Goal: Task Accomplishment & Management: Manage account settings

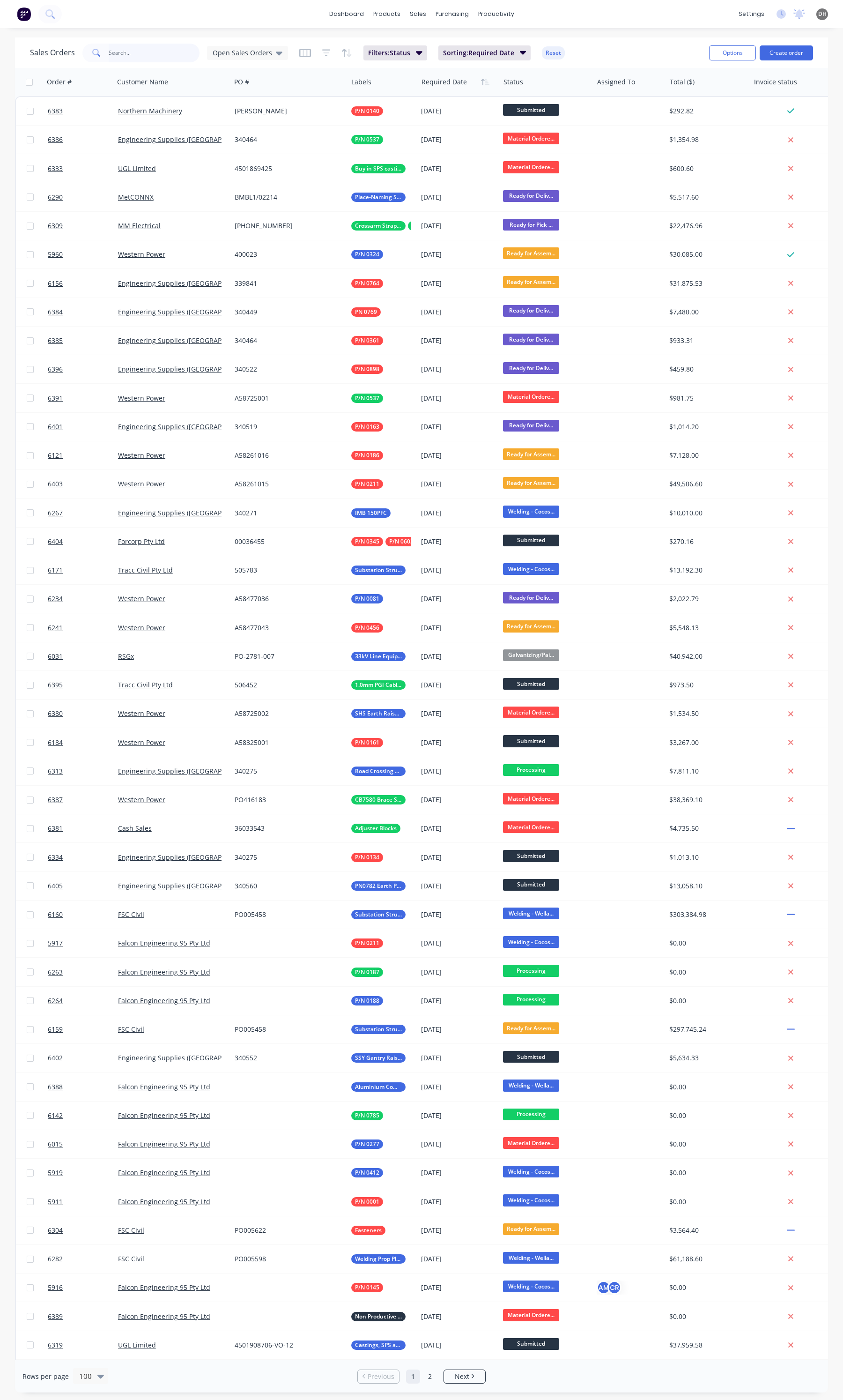
click at [167, 52] on input "text" at bounding box center [154, 53] width 91 height 19
type input "polic"
click at [161, 58] on input "text" at bounding box center [154, 53] width 91 height 19
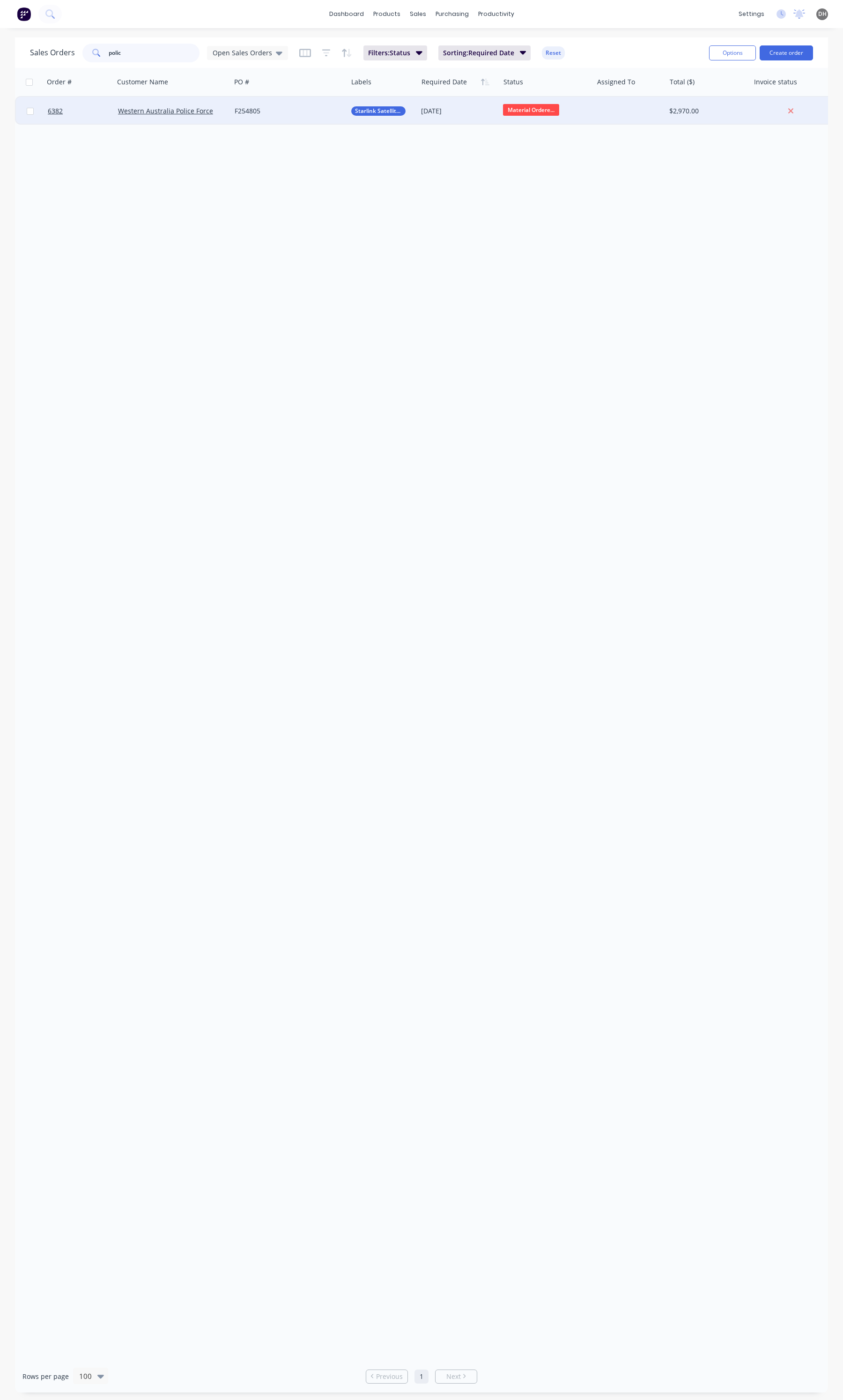
type input "polic"
click at [273, 119] on div "F254805" at bounding box center [289, 111] width 117 height 28
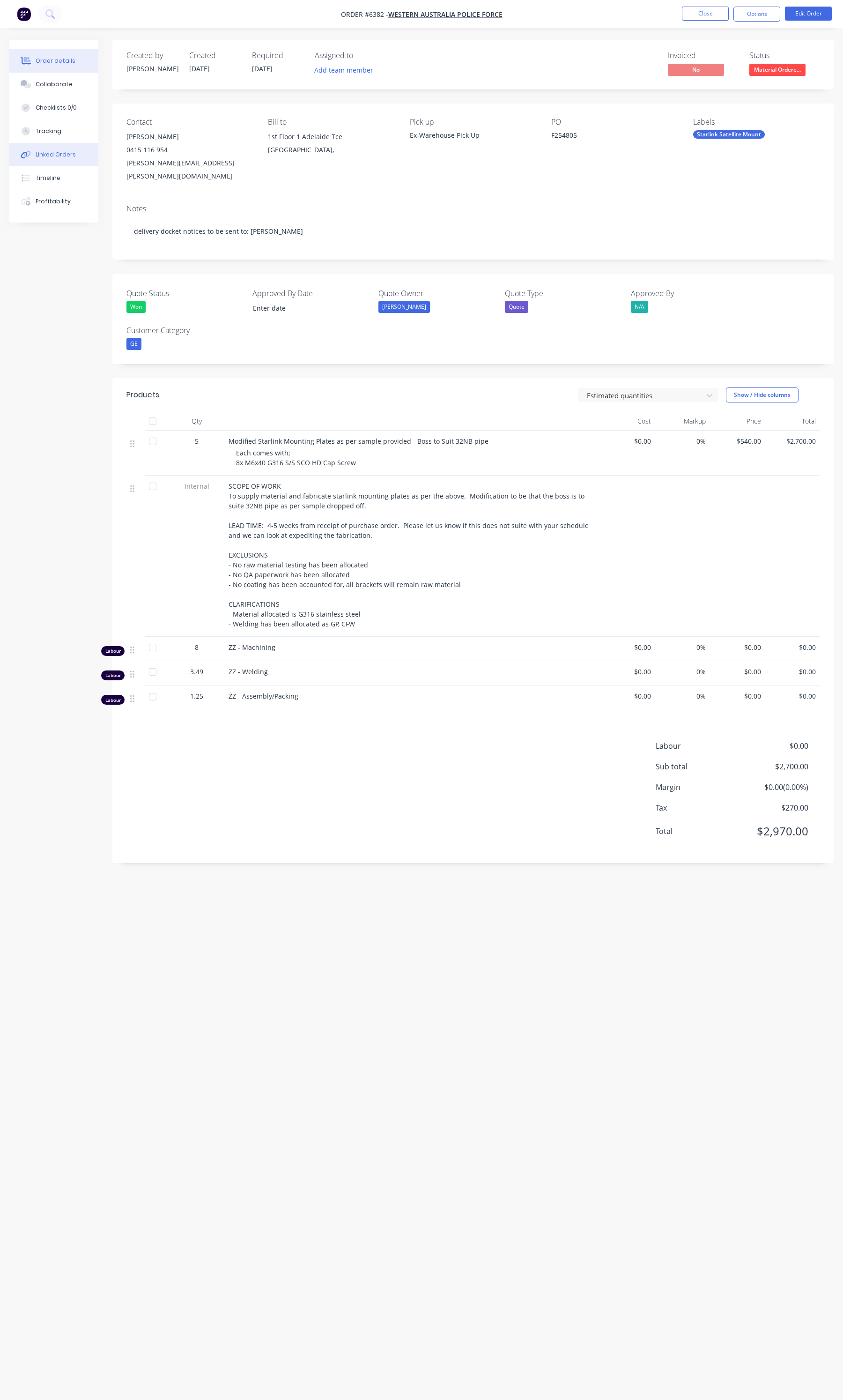
click at [52, 149] on button "Linked Orders" at bounding box center [54, 155] width 89 height 23
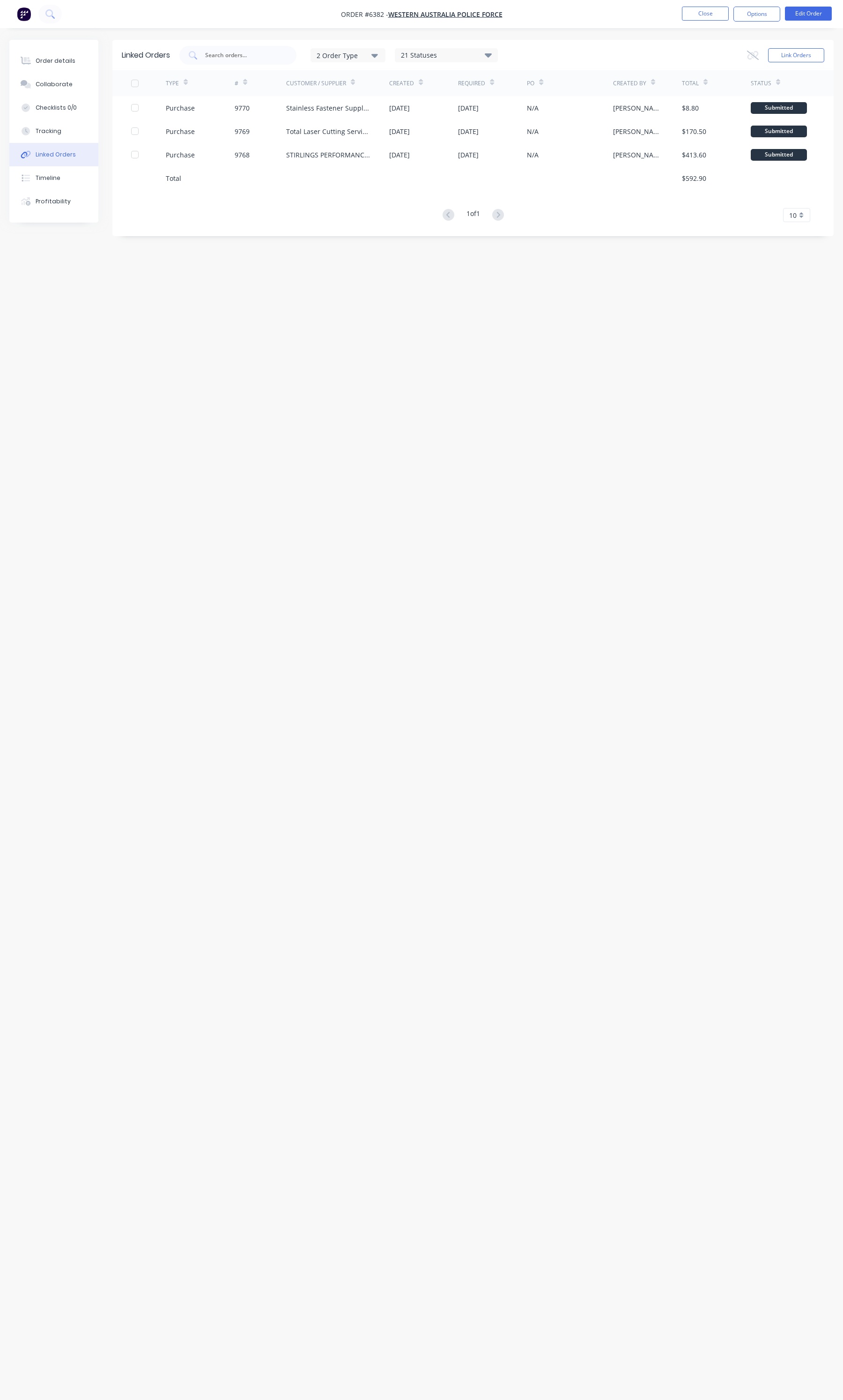
click at [713, 4] on nav "Order #6382 - Western Australia Police Force Close Options Edit Order" at bounding box center [421, 14] width 843 height 28
click at [713, 5] on nav "Order #6382 - Western Australia Police Force Close Options Edit Order" at bounding box center [421, 14] width 843 height 28
click at [712, 7] on button "Close" at bounding box center [705, 13] width 47 height 14
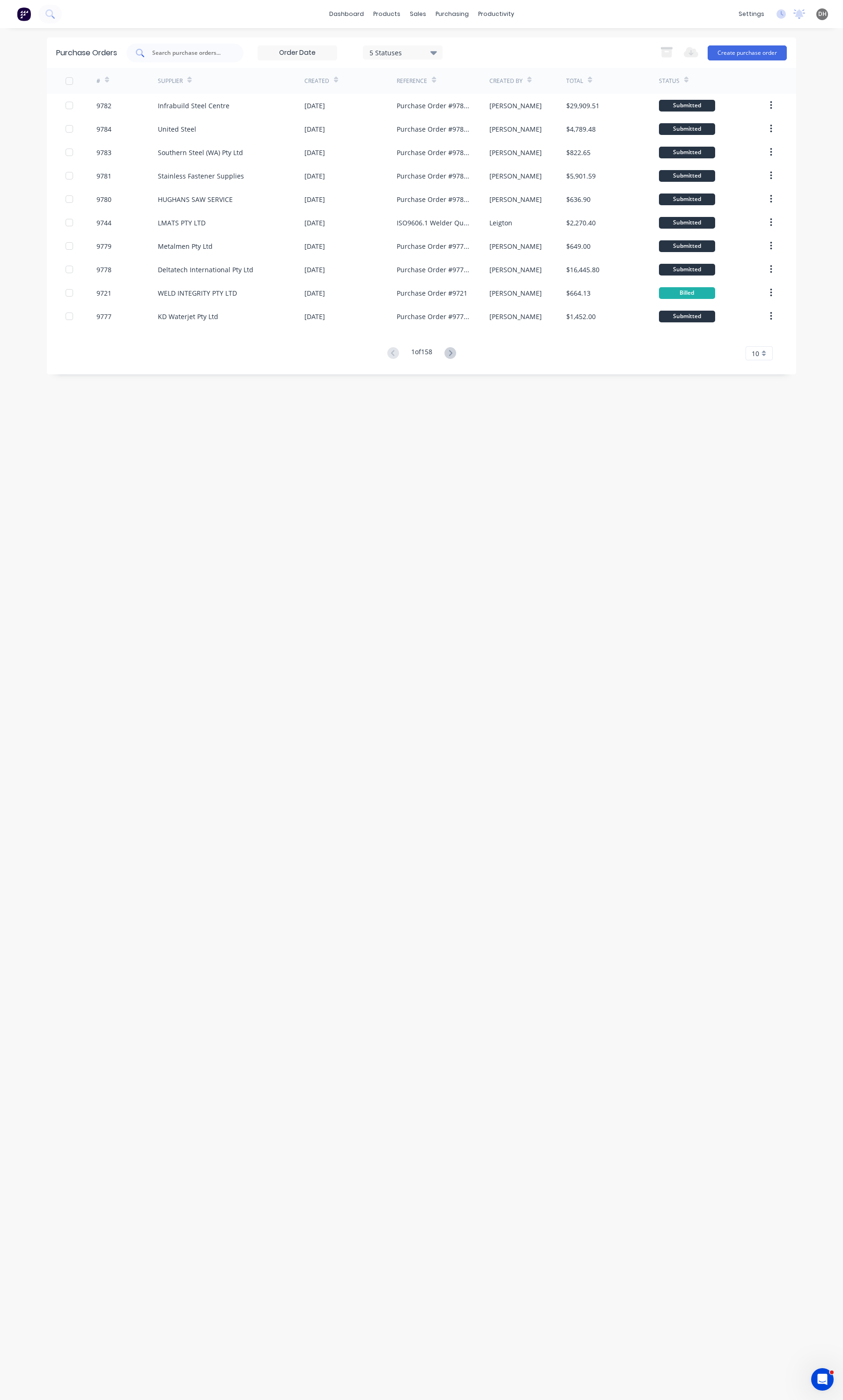
click at [186, 52] on input "text" at bounding box center [190, 52] width 78 height 9
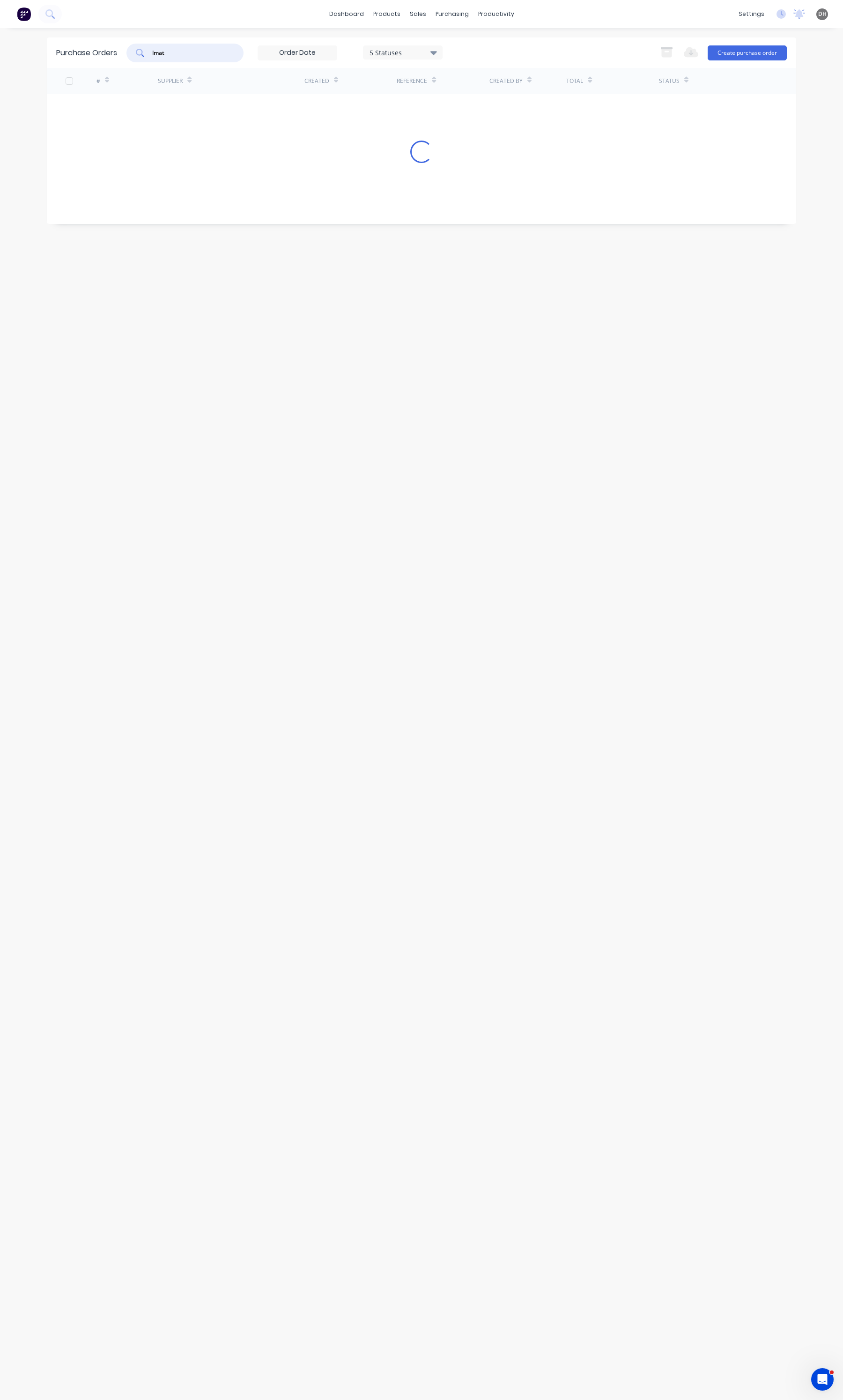
type input "lmat"
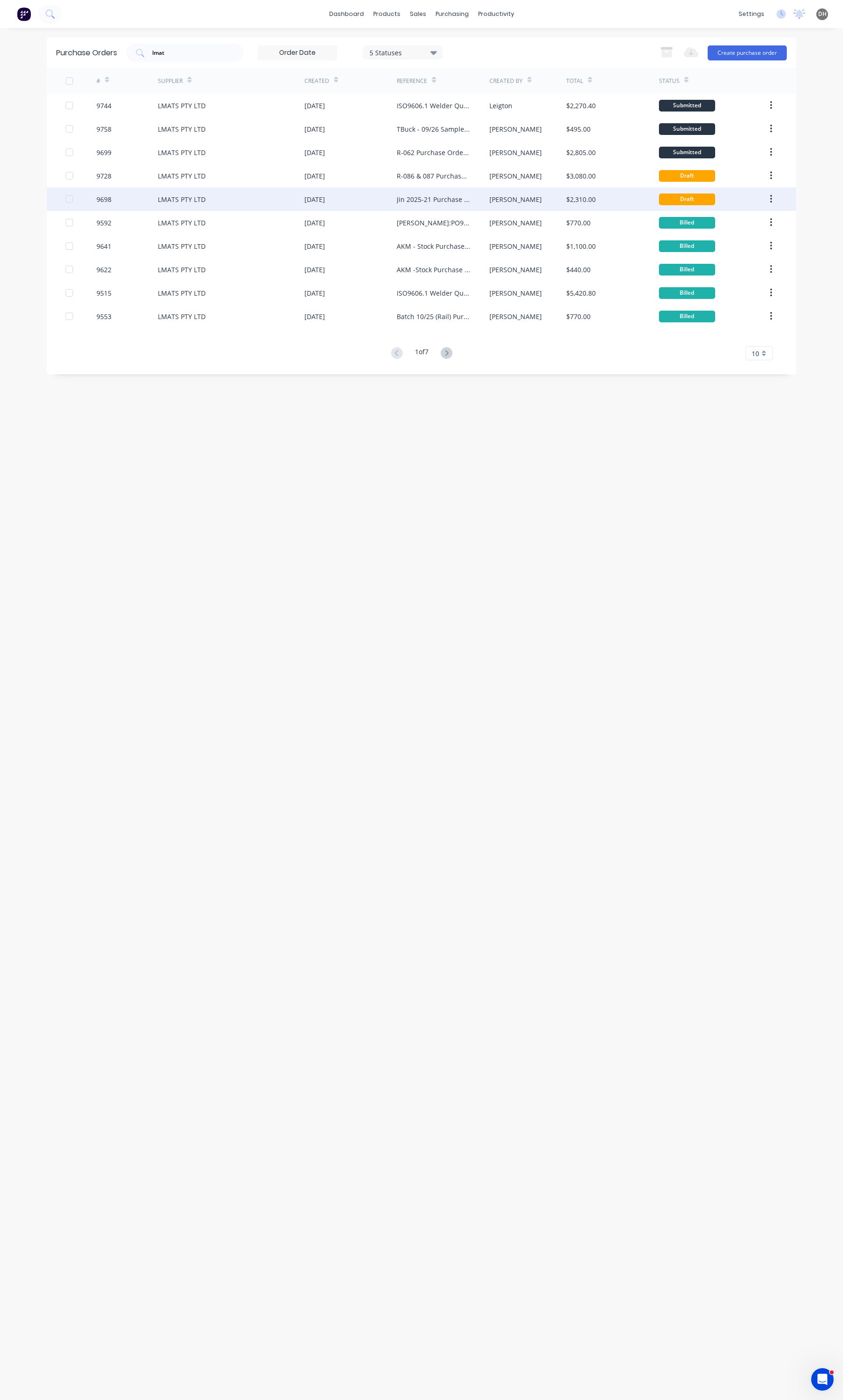
click at [436, 204] on div "Jin 2025-21 Purchase Order #9698" at bounding box center [433, 199] width 74 height 10
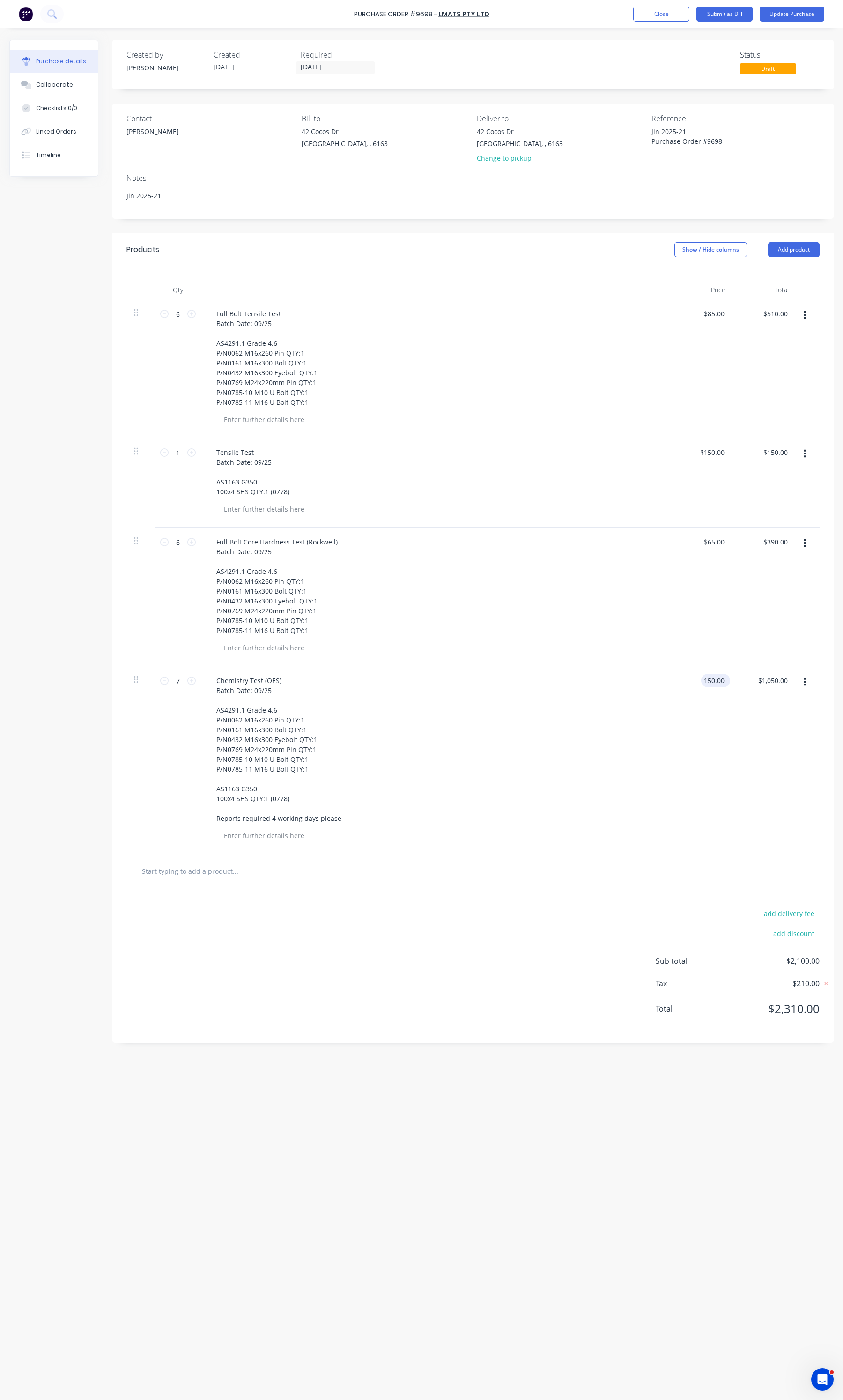
click at [710, 687] on input "150.00" at bounding box center [714, 680] width 26 height 13
type input "$200.00"
type input "1400.00"
type input "150.00"
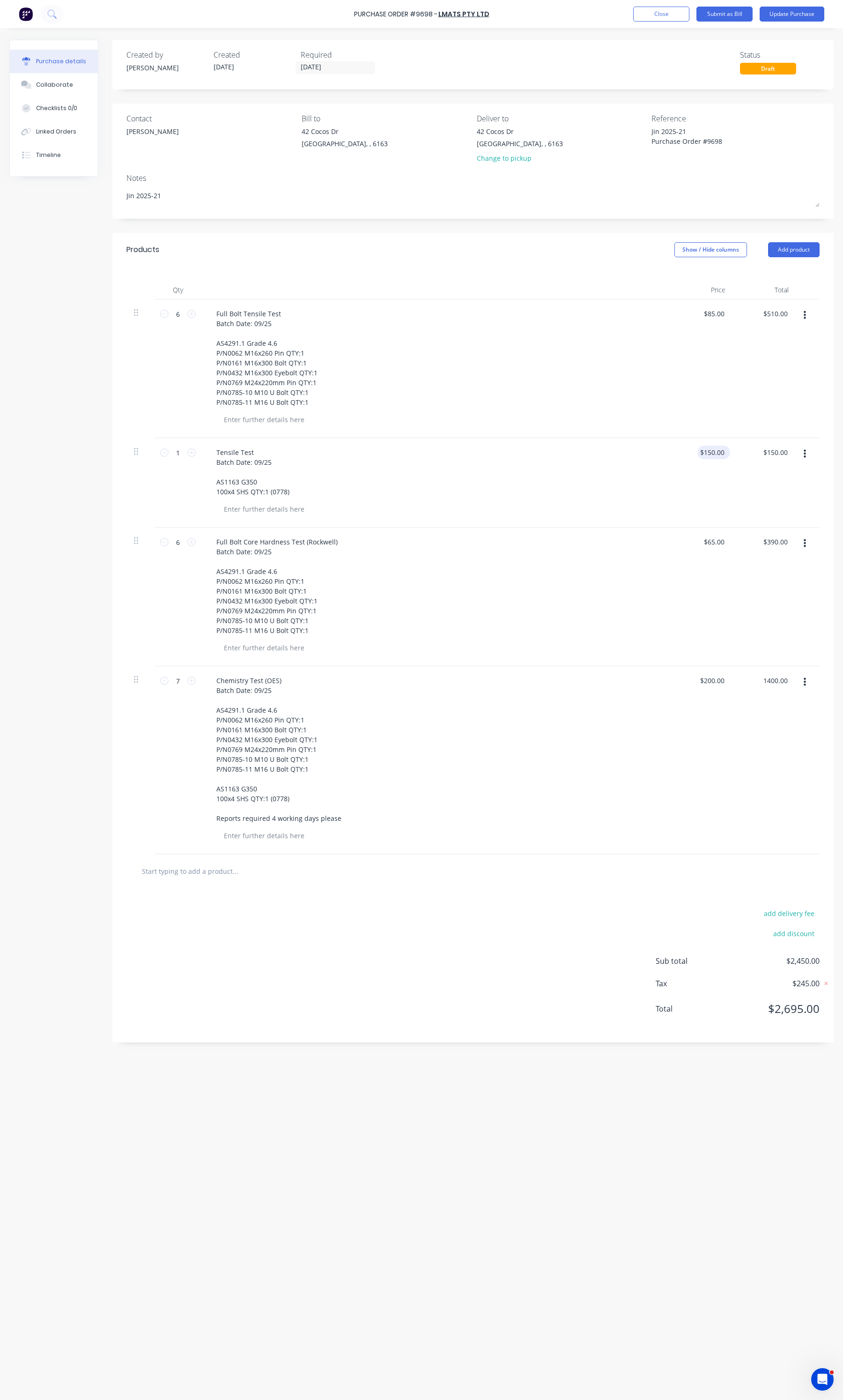
type input "$1,400.00"
click at [708, 450] on input "150.00" at bounding box center [714, 452] width 26 height 13
click at [707, 450] on input "150.00" at bounding box center [714, 452] width 26 height 13
type input "$250.00"
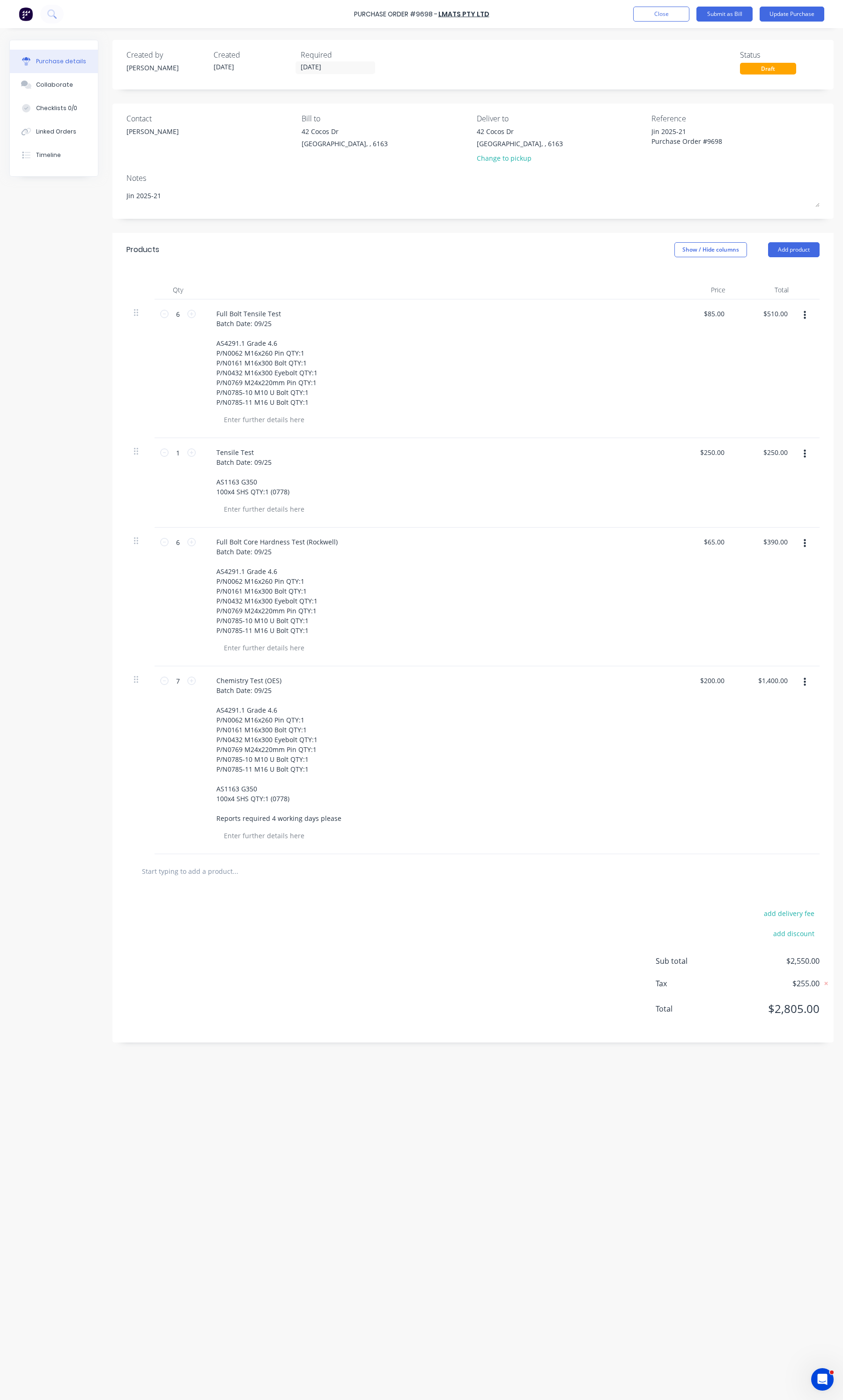
click at [553, 893] on div "add delivery fee add discount Sub total $2,550.00 Tax $255.00 Total $2,805.00" at bounding box center [473, 965] width 721 height 154
click at [334, 71] on input "03/10/25" at bounding box center [335, 68] width 79 height 12
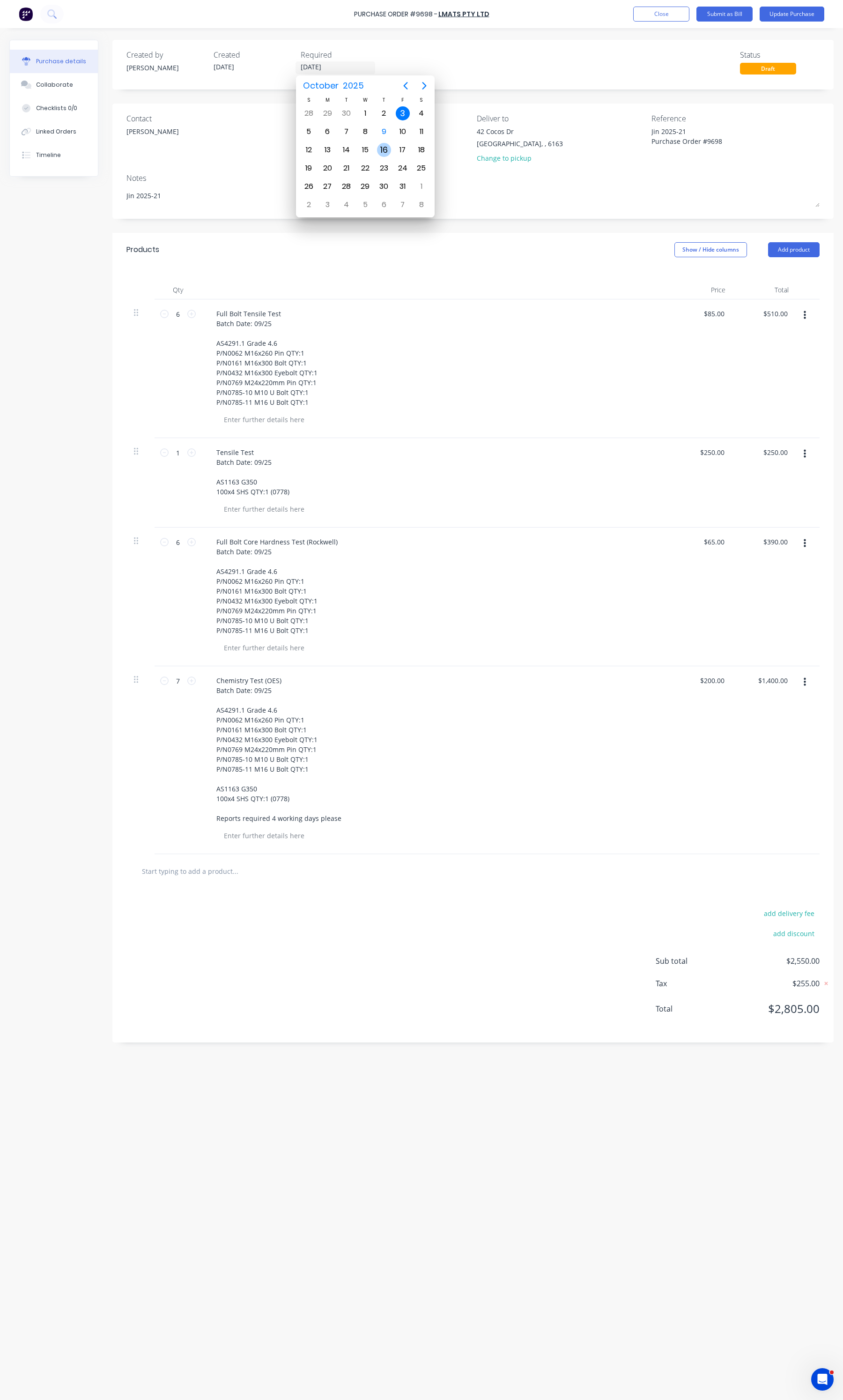
click at [380, 144] on div "16" at bounding box center [383, 150] width 14 height 14
type input "16/10/25"
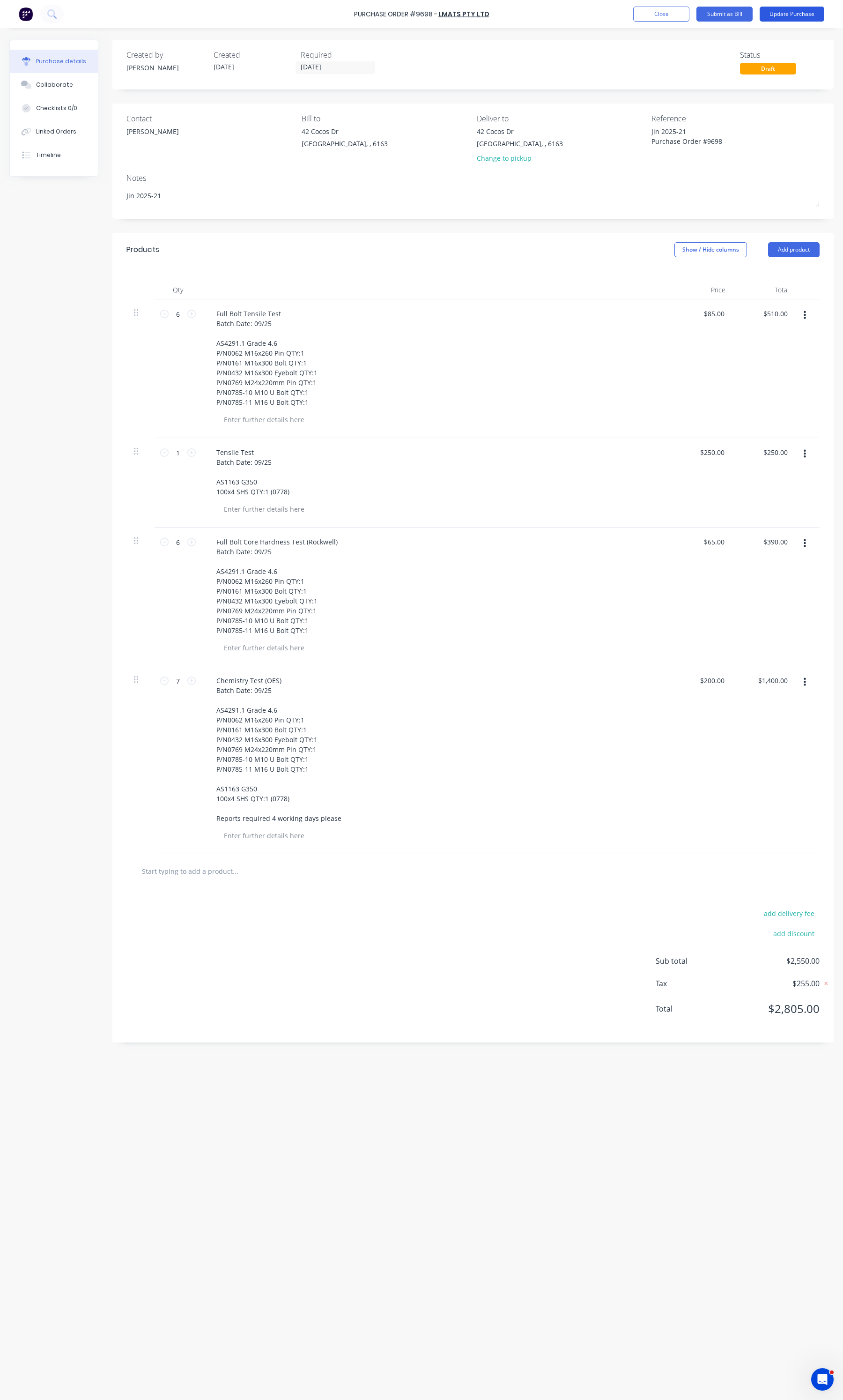
click at [785, 12] on button "Update Purchase" at bounding box center [792, 14] width 65 height 15
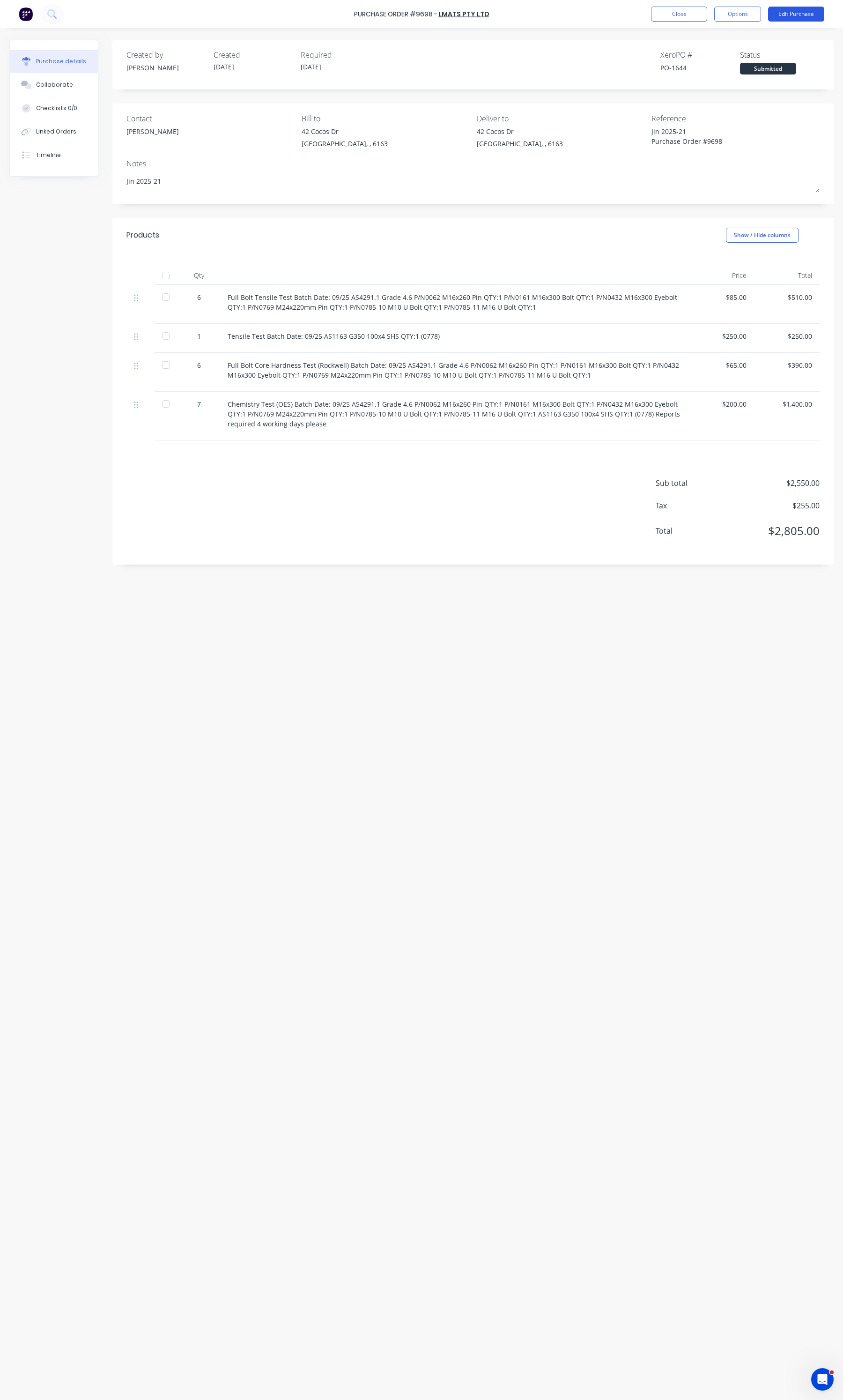
click at [772, 12] on button "Edit Purchase" at bounding box center [796, 14] width 56 height 15
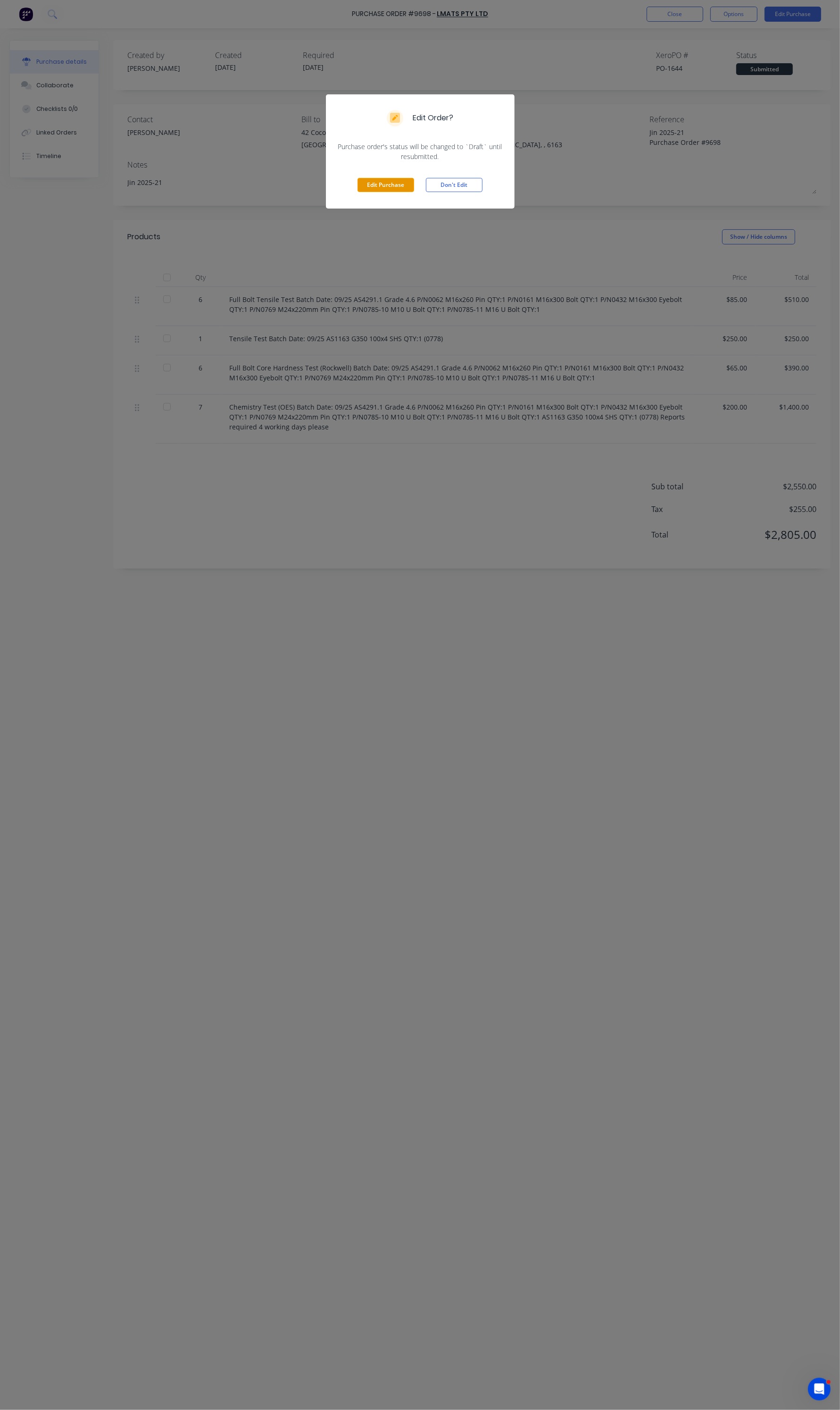
click at [392, 191] on div "Edit Purchase Don't Edit" at bounding box center [421, 185] width 189 height 47
click at [391, 185] on button "Edit Purchase" at bounding box center [386, 185] width 56 height 14
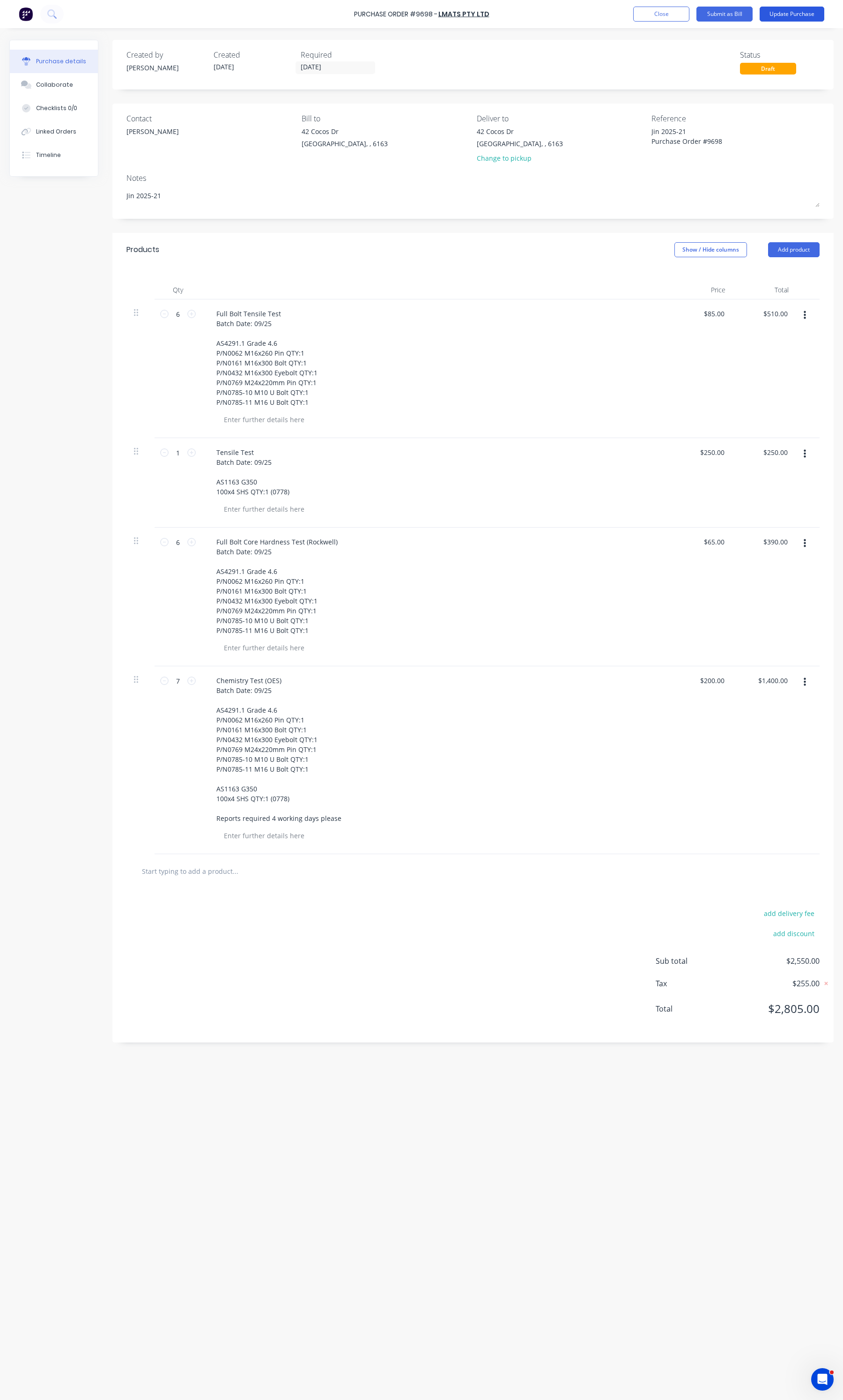
click at [788, 16] on button "Update Purchase" at bounding box center [792, 14] width 65 height 15
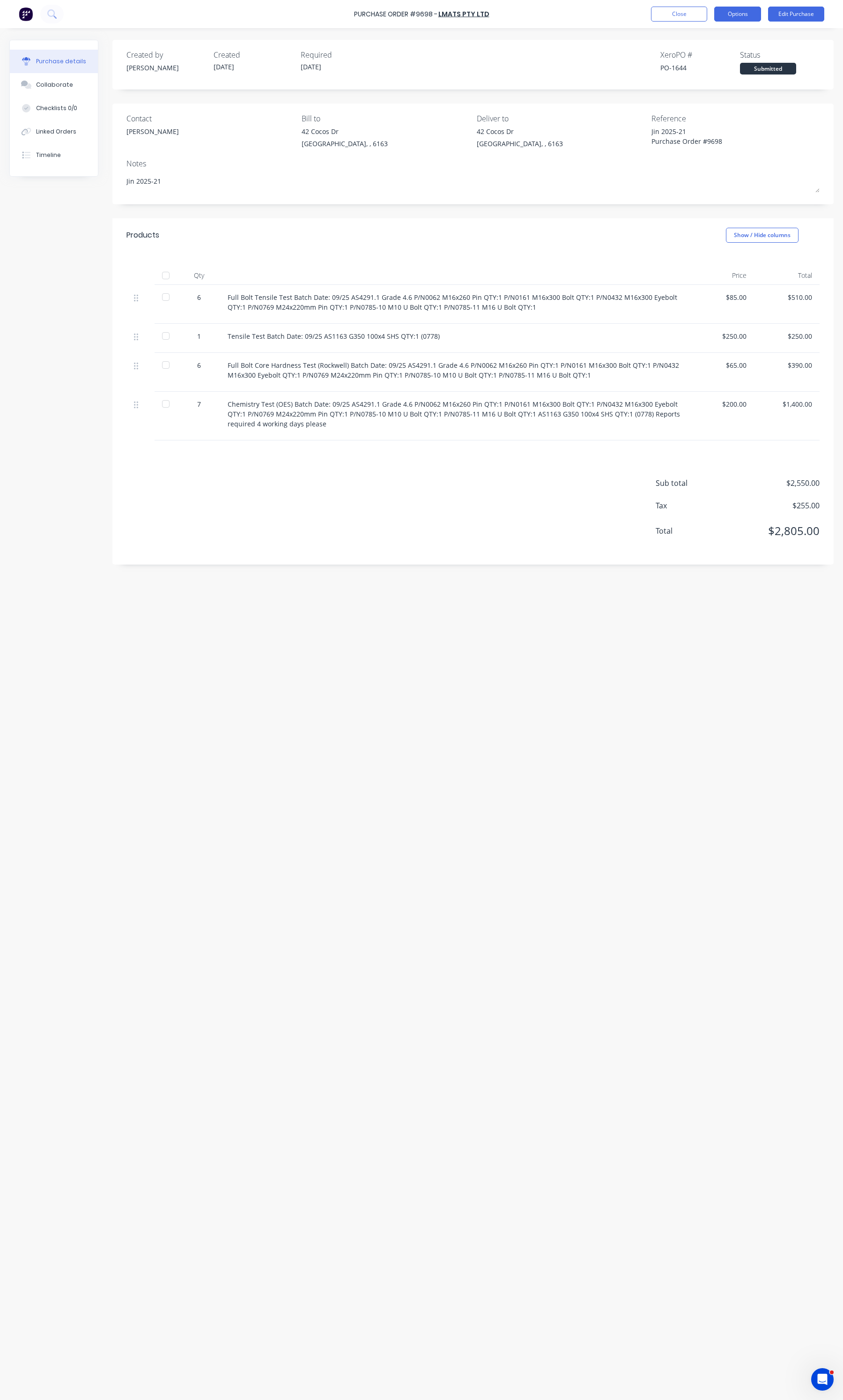
click at [735, 12] on button "Options" at bounding box center [737, 14] width 47 height 15
click at [733, 44] on div "Print / Email" at bounding box center [716, 38] width 72 height 13
click at [699, 70] on div "Without pricing" at bounding box center [716, 76] width 72 height 13
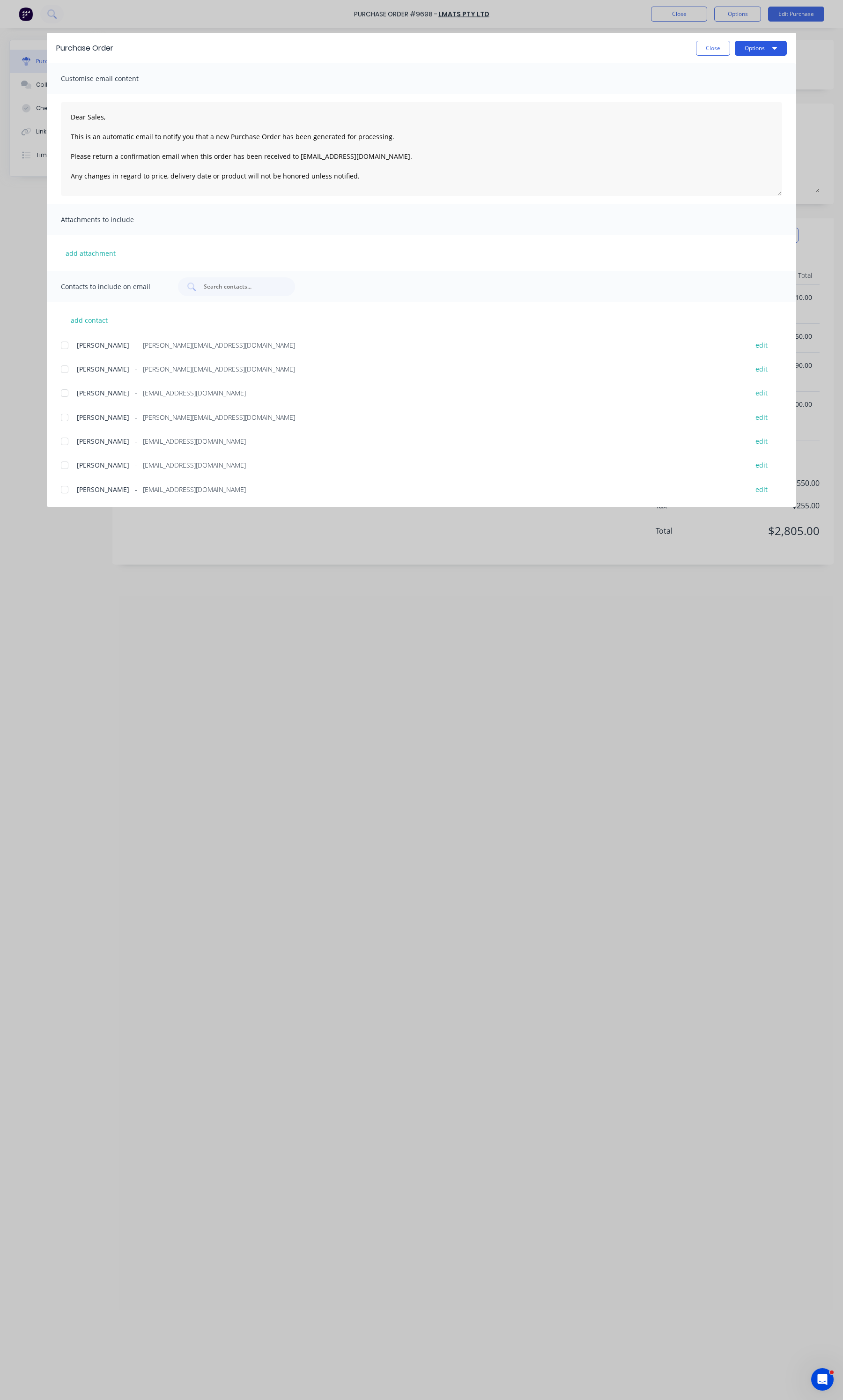
click at [772, 50] on icon "button" at bounding box center [775, 47] width 5 height 7
click at [722, 90] on div "Print" at bounding box center [742, 91] width 72 height 13
click at [697, 46] on button "Close" at bounding box center [713, 48] width 34 height 15
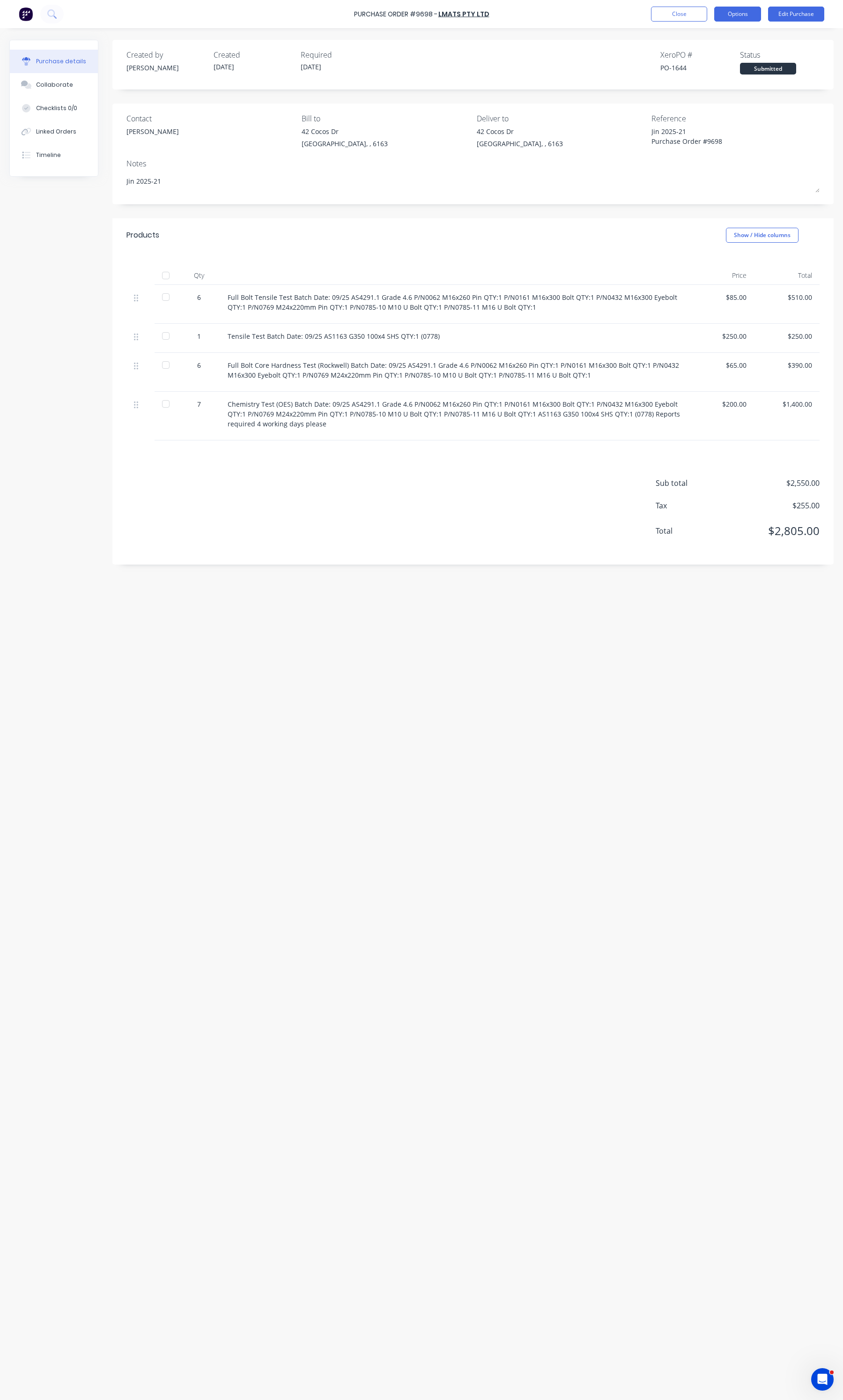
click at [719, 15] on button "Options" at bounding box center [737, 14] width 47 height 15
click at [717, 36] on div "Print / Email" at bounding box center [716, 38] width 72 height 13
click at [708, 62] on div "With pricing" at bounding box center [716, 57] width 72 height 13
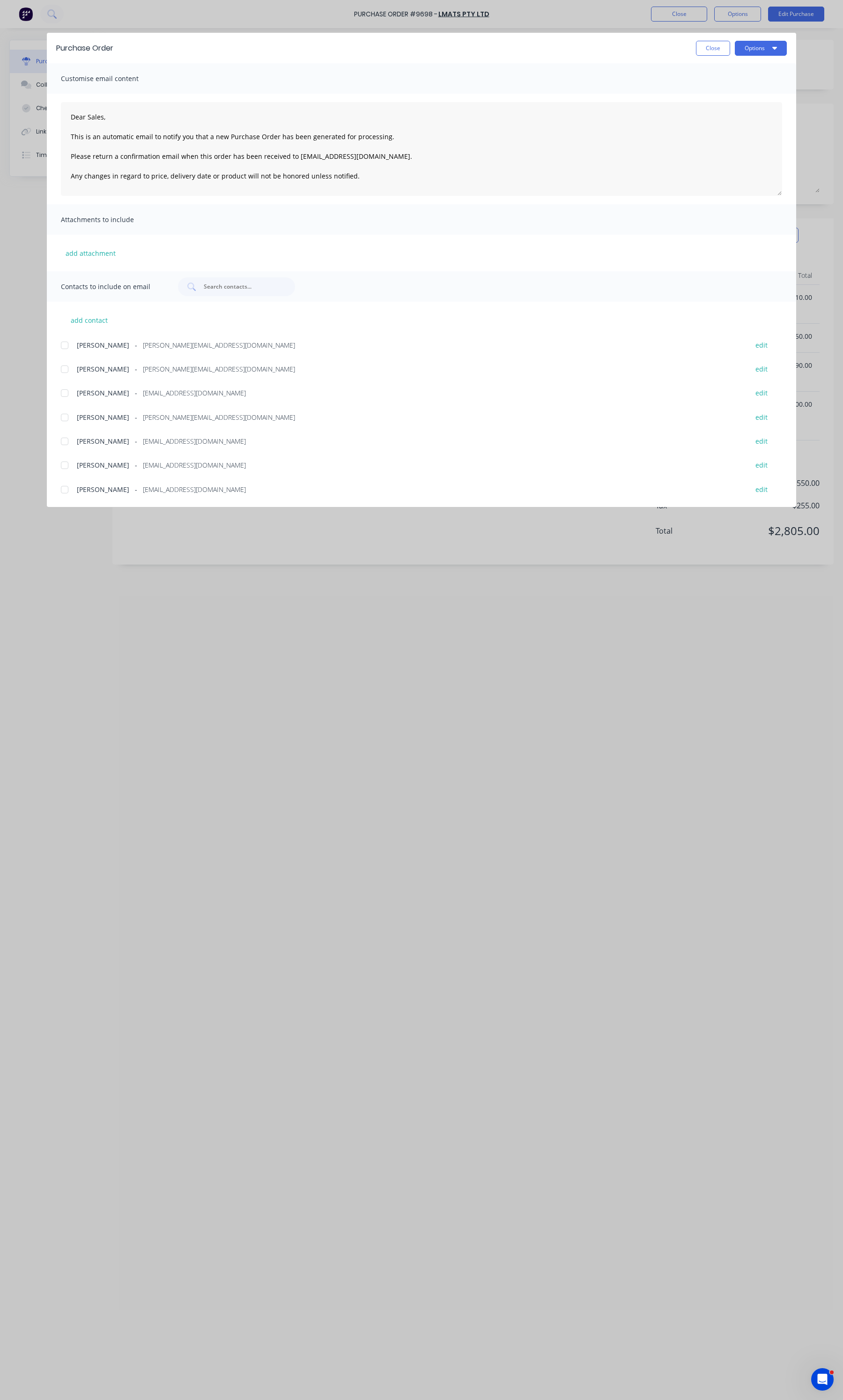
click at [64, 369] on div at bounding box center [65, 369] width 19 height 19
click at [775, 50] on icon "button" at bounding box center [775, 47] width 5 height 7
click at [726, 116] on button "Email" at bounding box center [742, 110] width 89 height 19
click at [715, 47] on button "Close" at bounding box center [713, 48] width 34 height 15
